Goal: Transaction & Acquisition: Download file/media

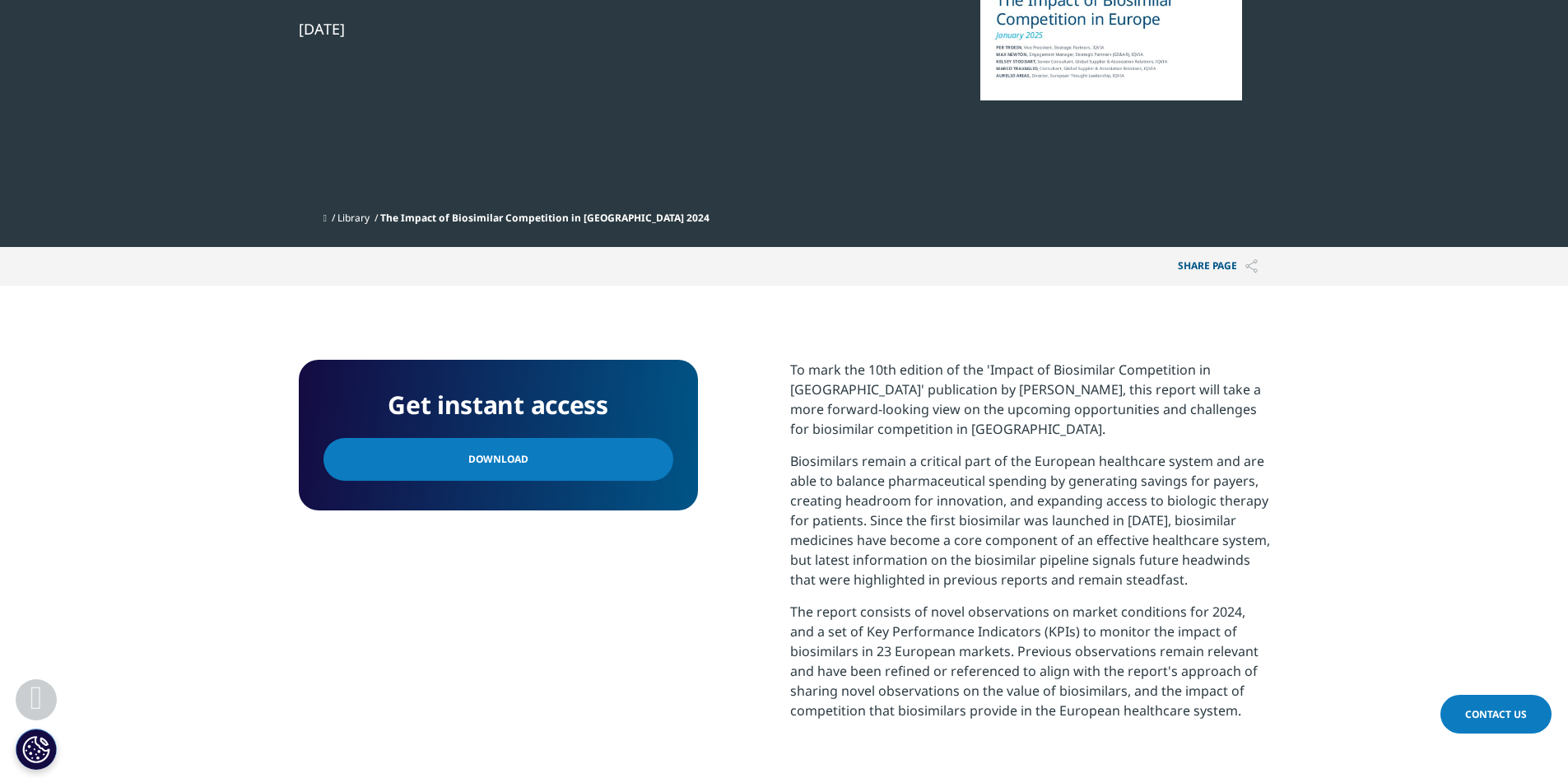
scroll to position [165, 0]
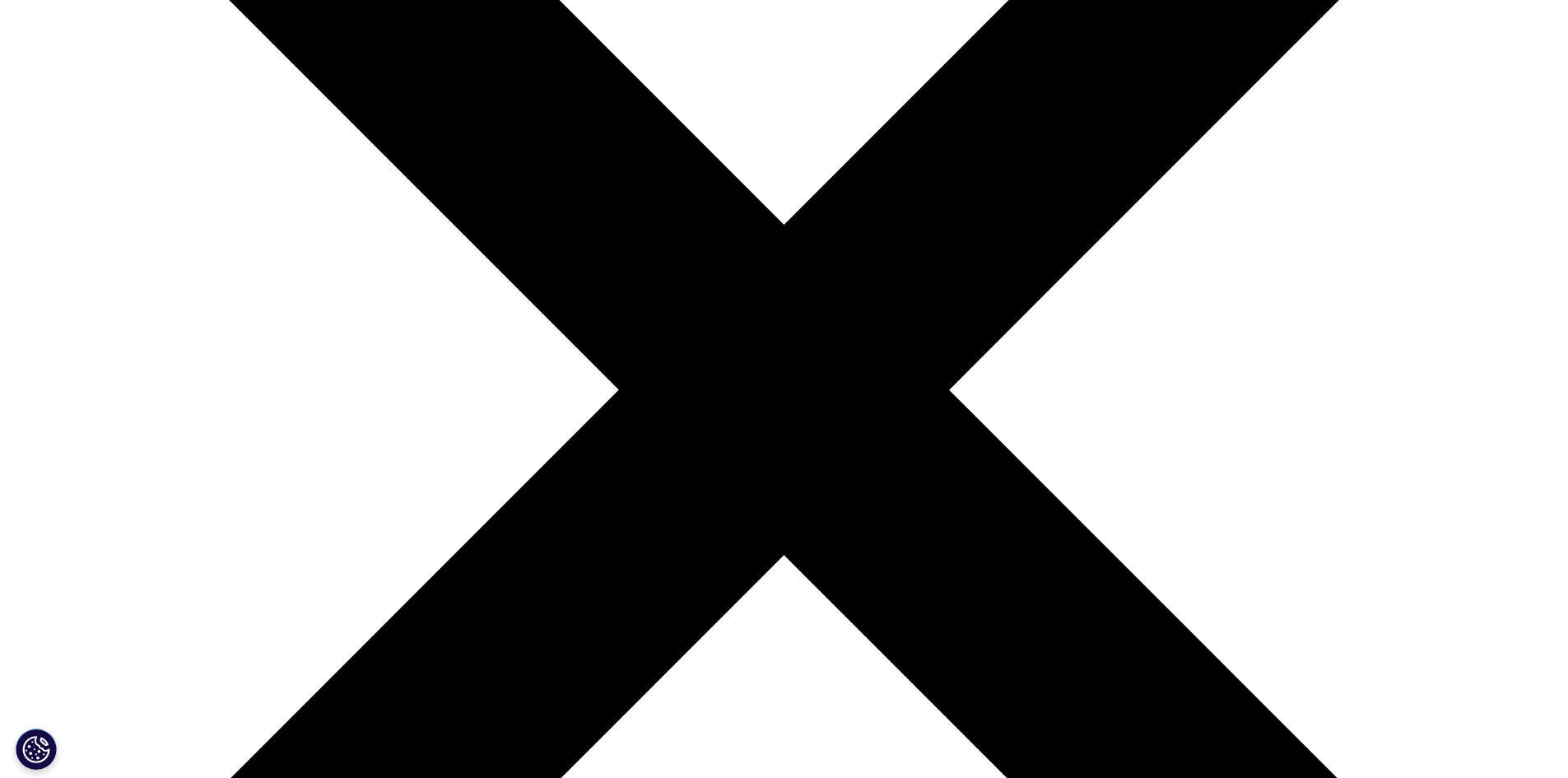
drag, startPoint x: 0, startPoint y: 0, endPoint x: 413, endPoint y: 440, distance: 603.5
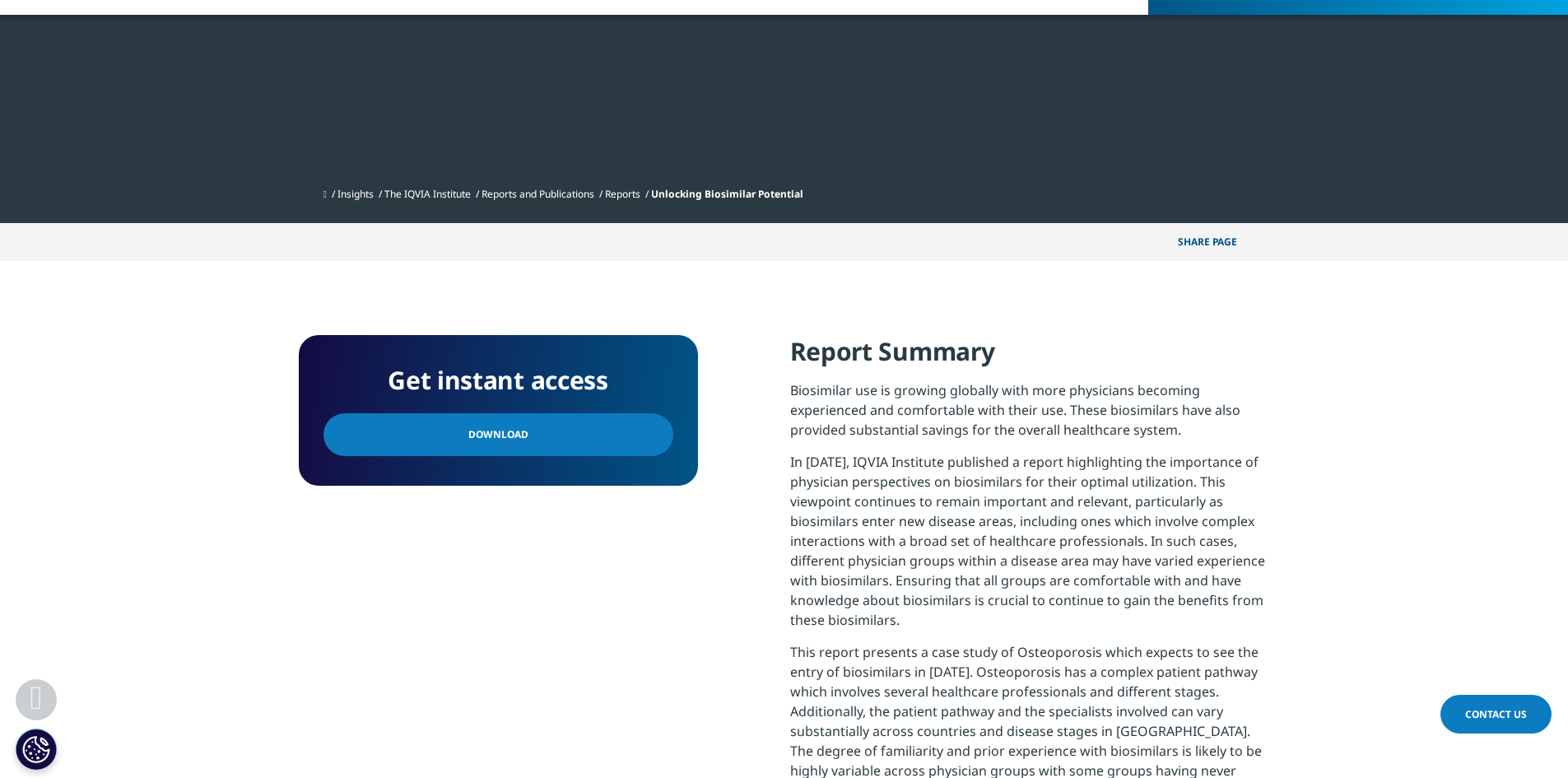
click at [413, 440] on link "Download" at bounding box center [498, 434] width 350 height 43
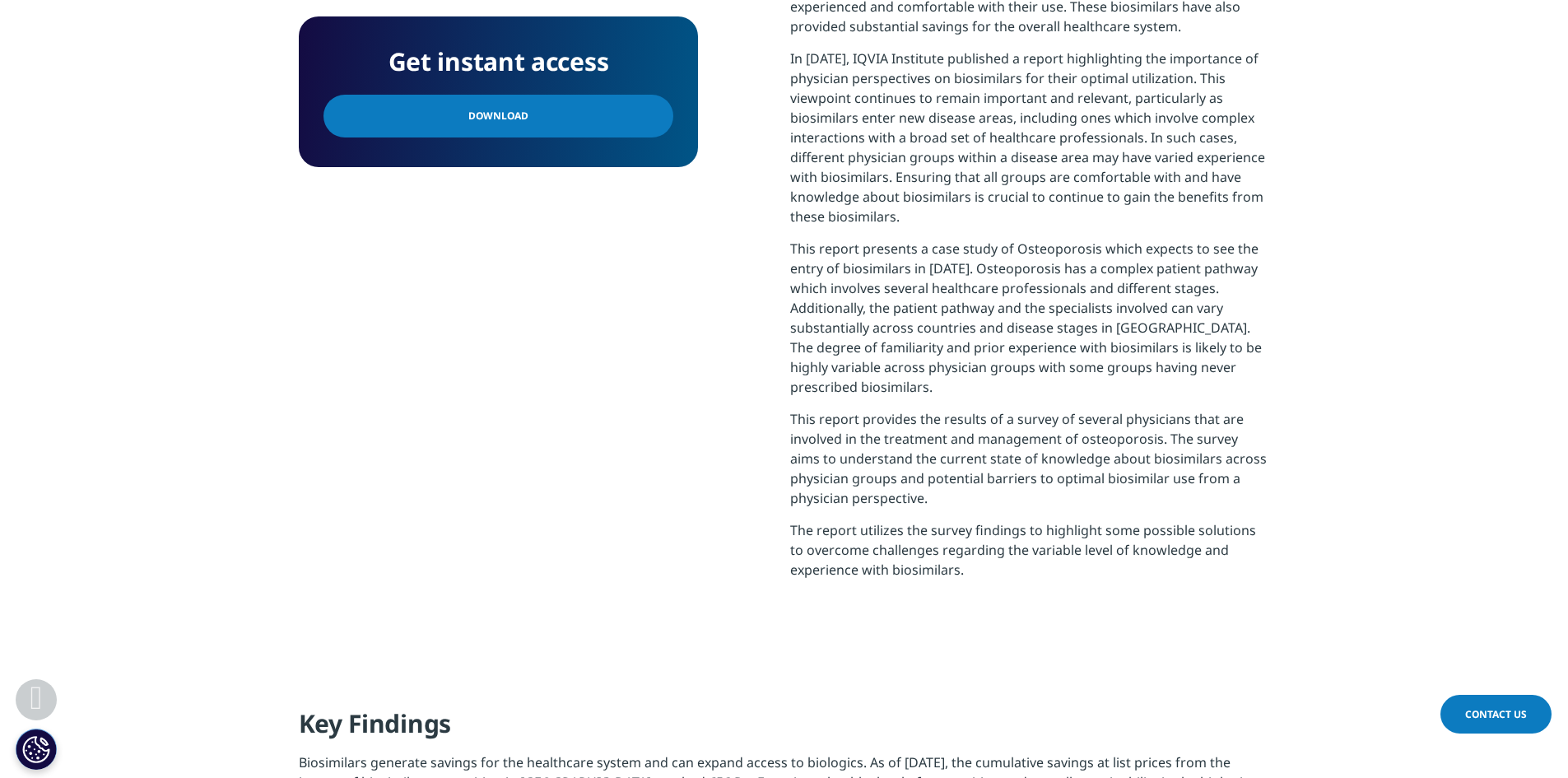
scroll to position [823, 0]
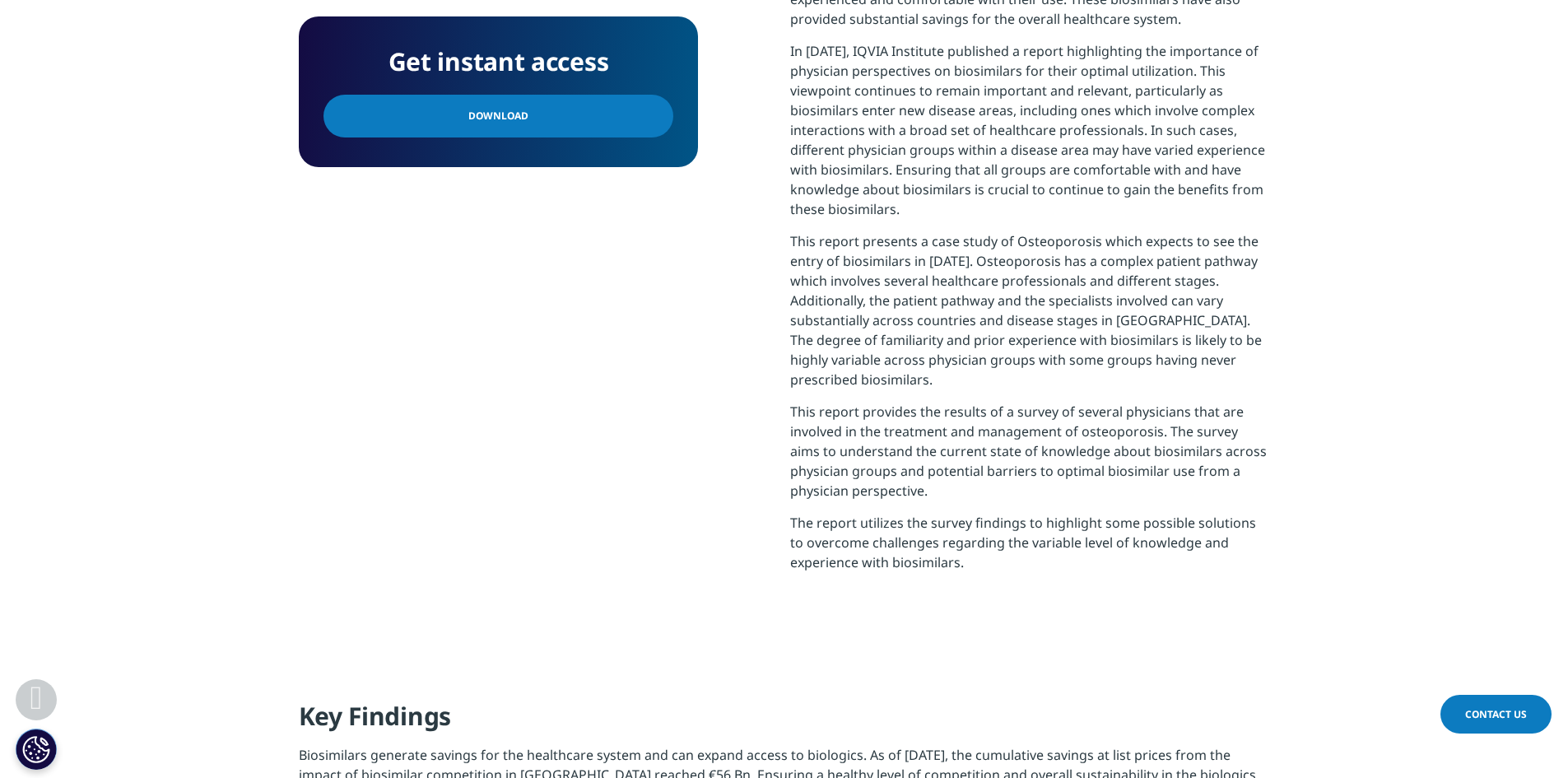
drag, startPoint x: 786, startPoint y: 264, endPoint x: 1213, endPoint y: 642, distance: 570.3
click at [1213, 642] on section "Get instant access Download Report Summary Biosimilar use is growing globally w…" at bounding box center [784, 275] width 1568 height 849
copy div "Report Summary Biosimilar use is growing globally with more physicians becoming…"
click at [1084, 638] on section "Get instant access Download Report Summary Biosimilar use is growing globally w…" at bounding box center [784, 275] width 1568 height 849
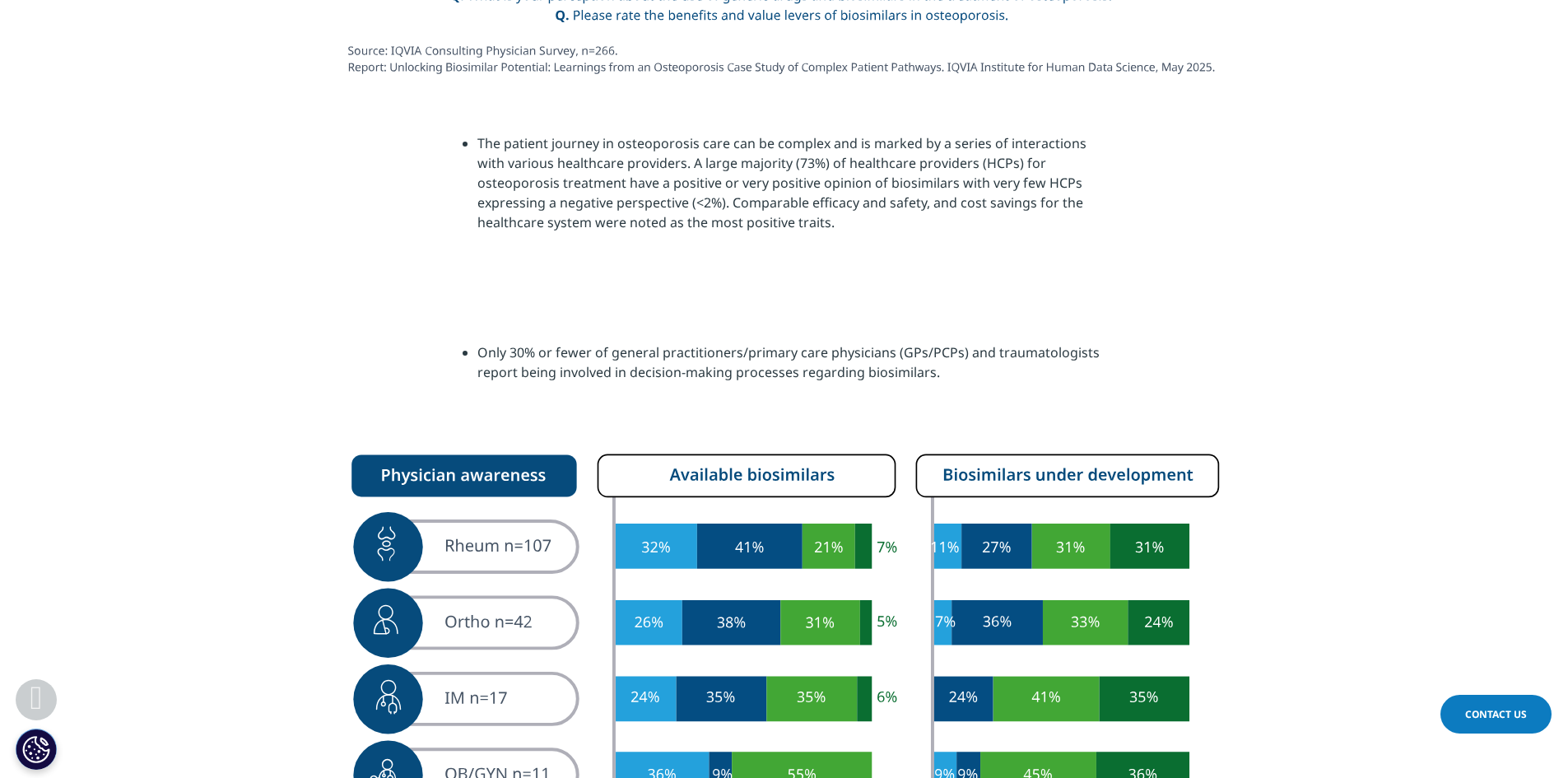
scroll to position [1893, 0]
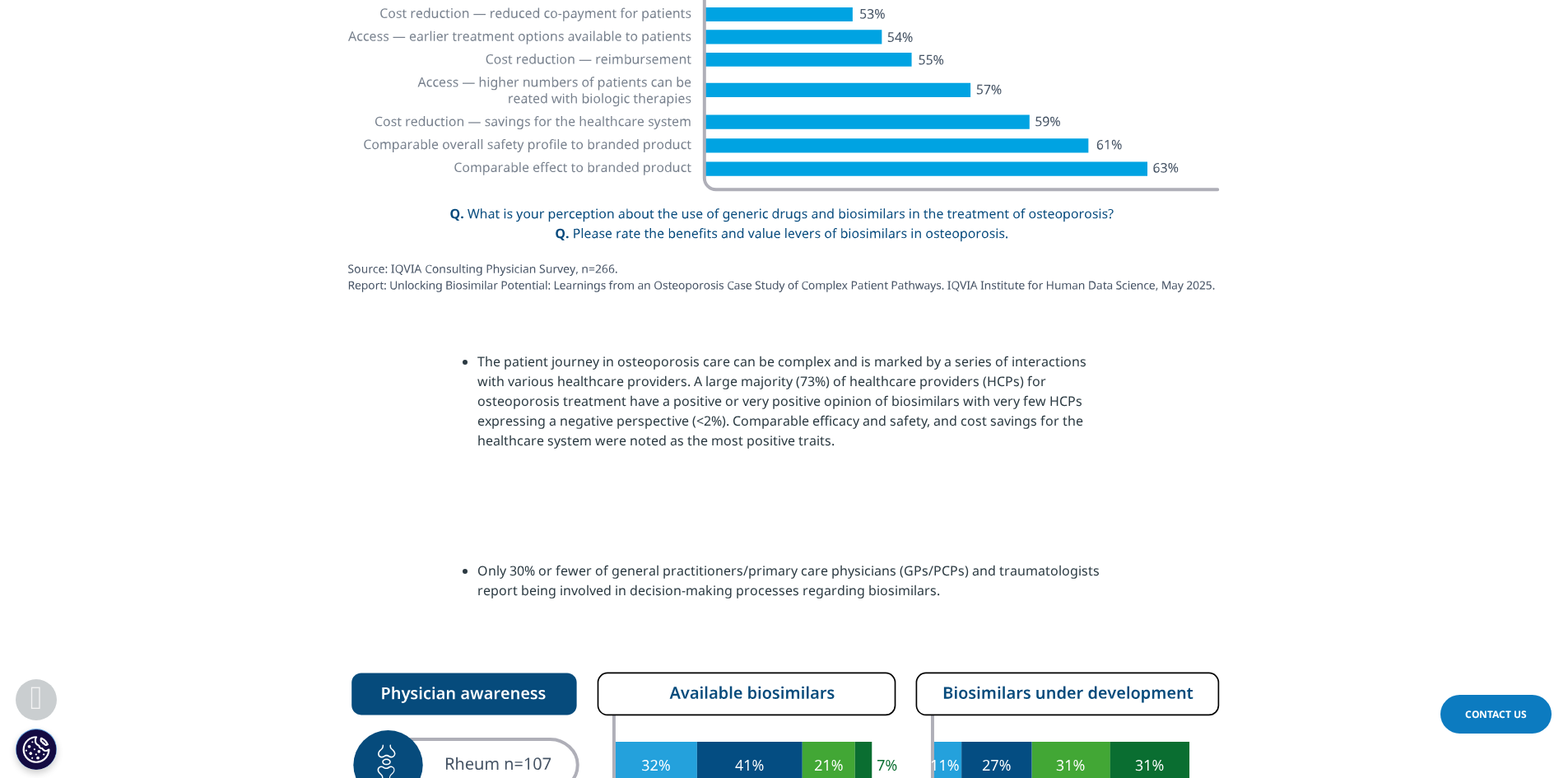
click at [146, 269] on section at bounding box center [784, 49] width 1568 height 523
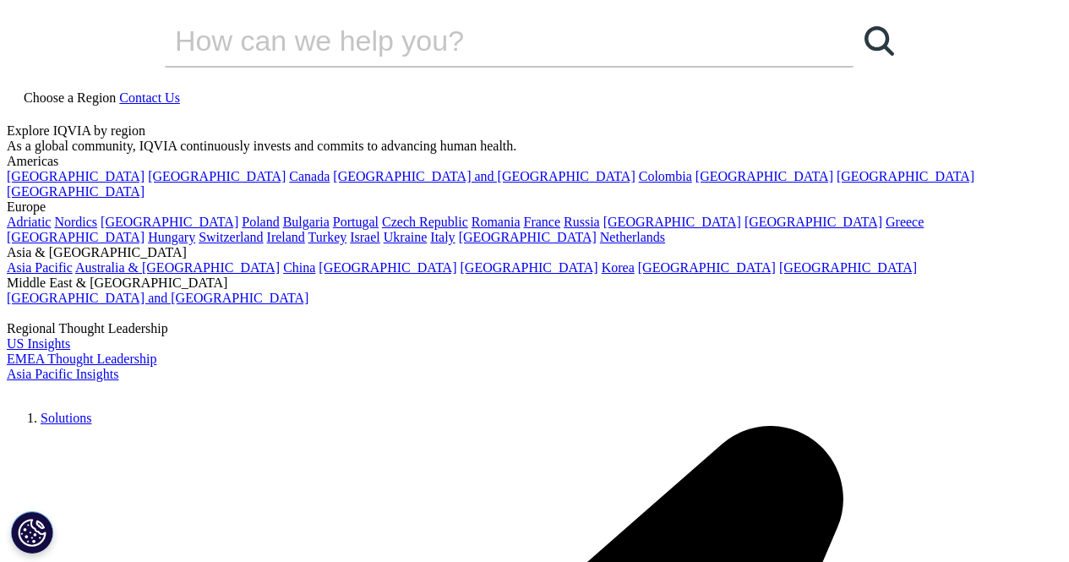
scroll to position [4147, 998]
